Goal: Transaction & Acquisition: Purchase product/service

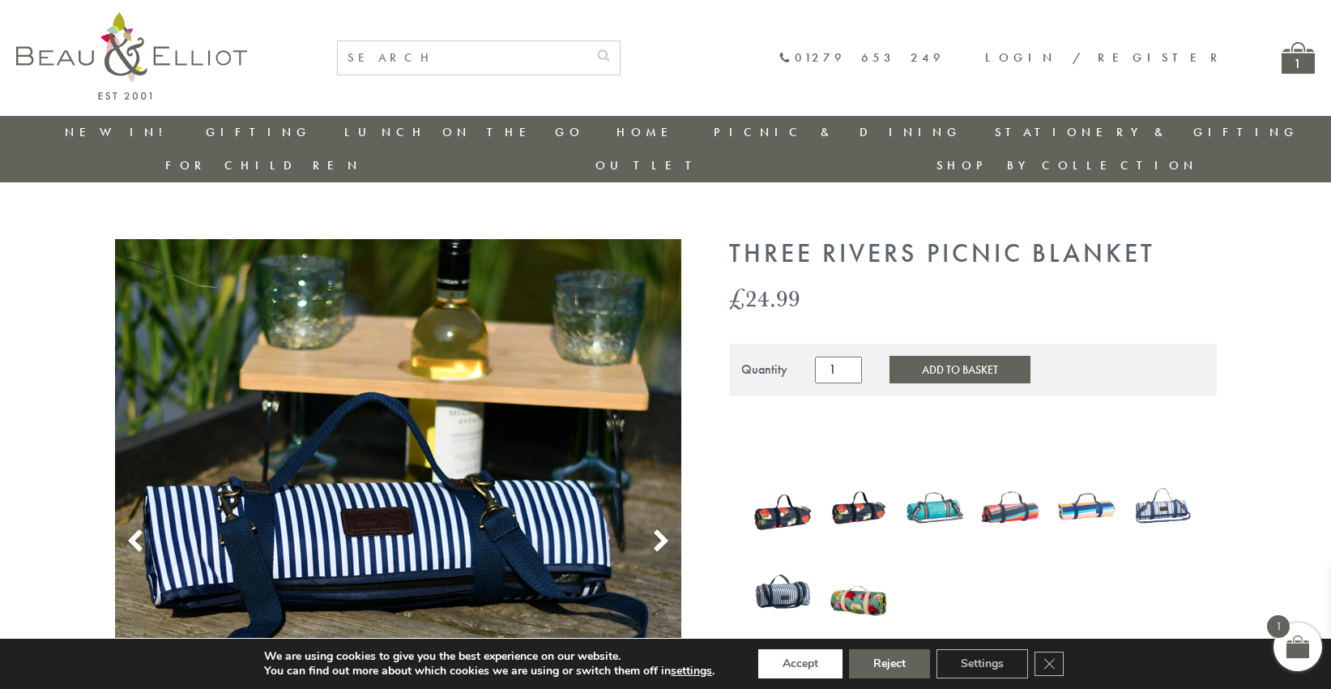
click at [800, 663] on button "Accept" at bounding box center [800, 663] width 84 height 29
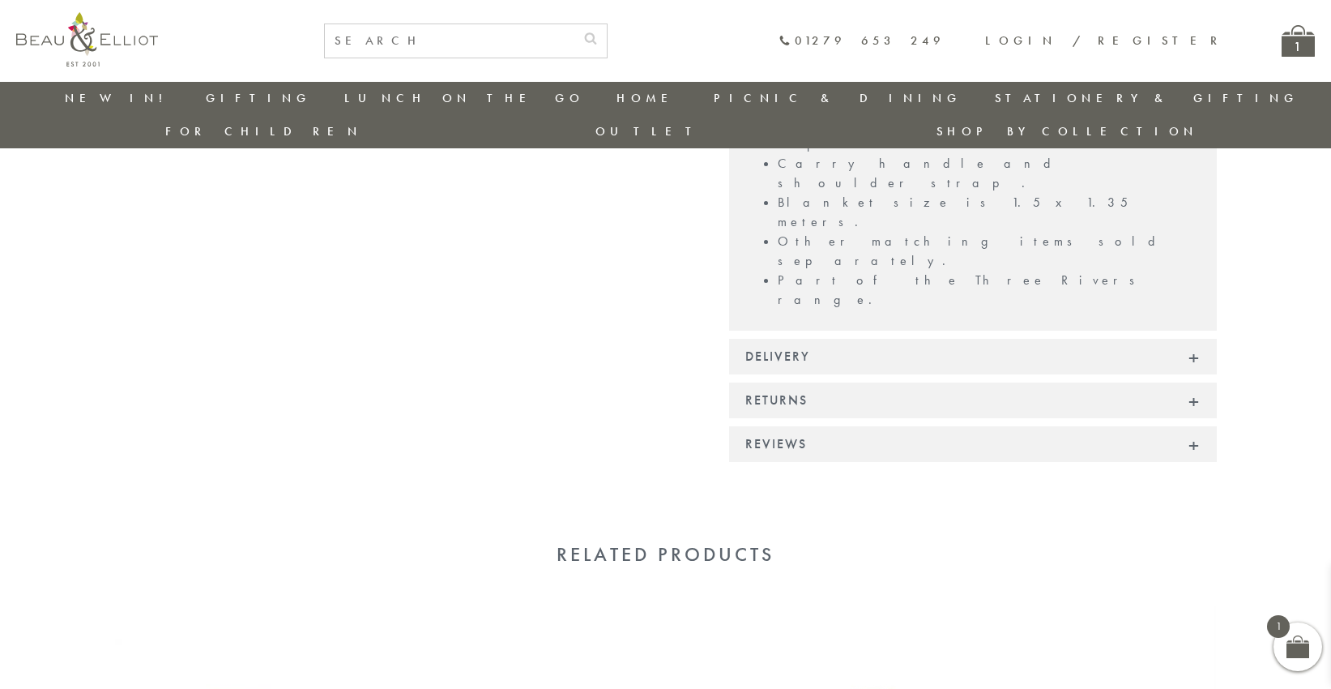
scroll to position [1138, 0]
